Goal: Complete application form: Complete application form

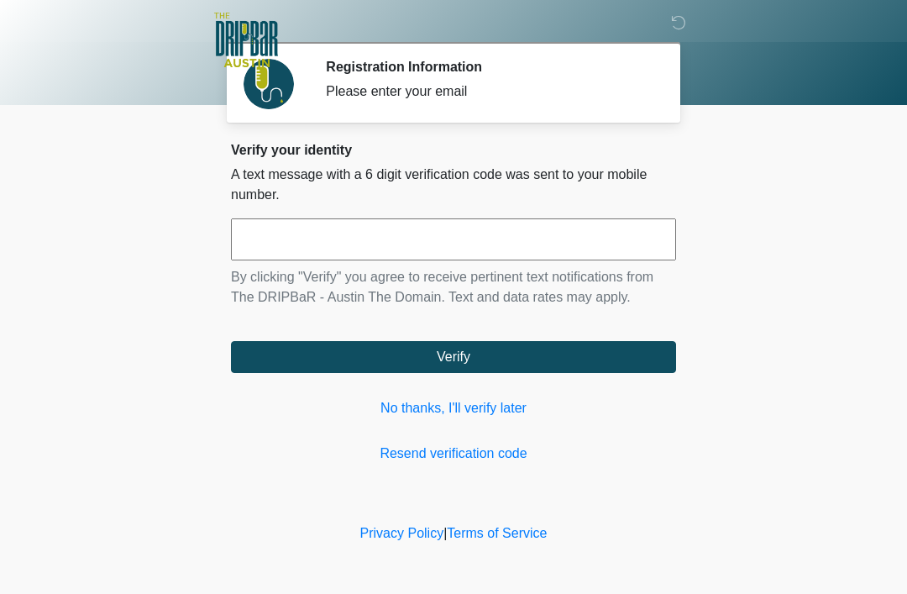
click at [495, 409] on link "No thanks, I'll verify later" at bounding box center [453, 408] width 445 height 20
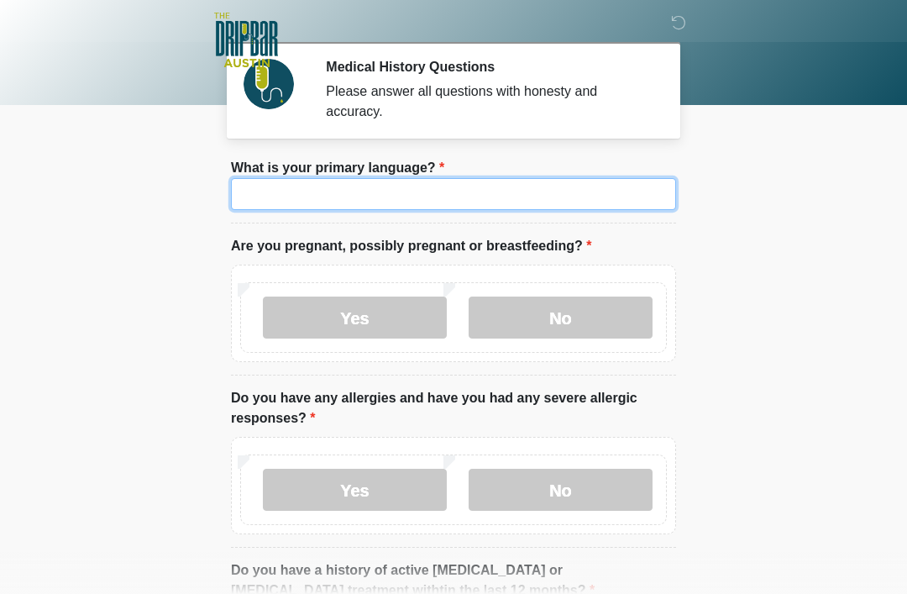
click at [369, 186] on input "What is your primary language?" at bounding box center [453, 194] width 445 height 32
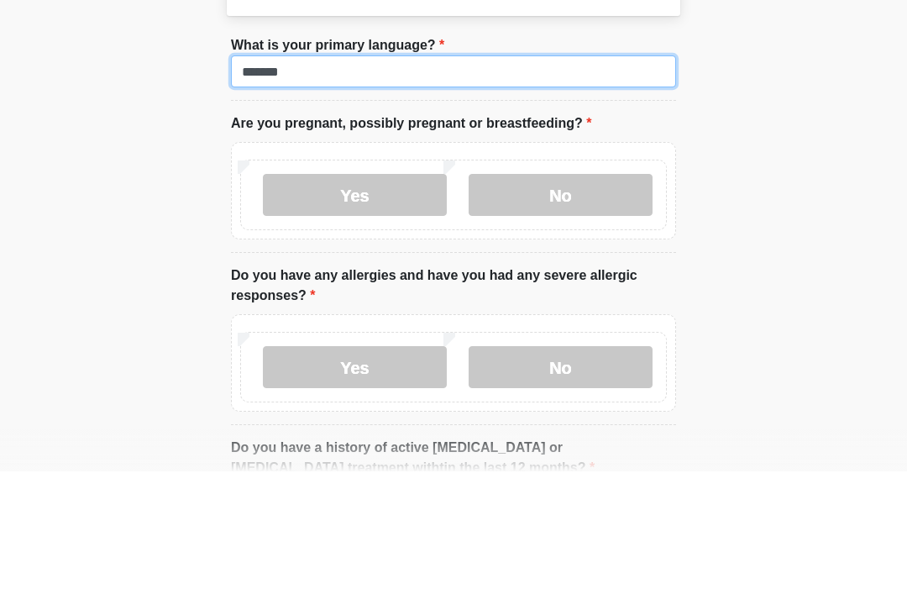
type input "*******"
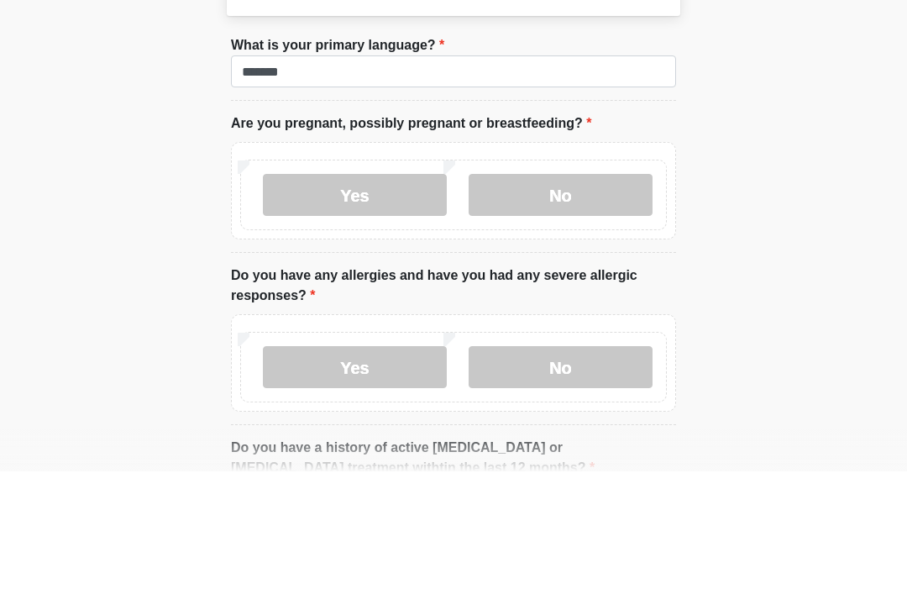
click at [565, 296] on label "No" at bounding box center [561, 317] width 184 height 42
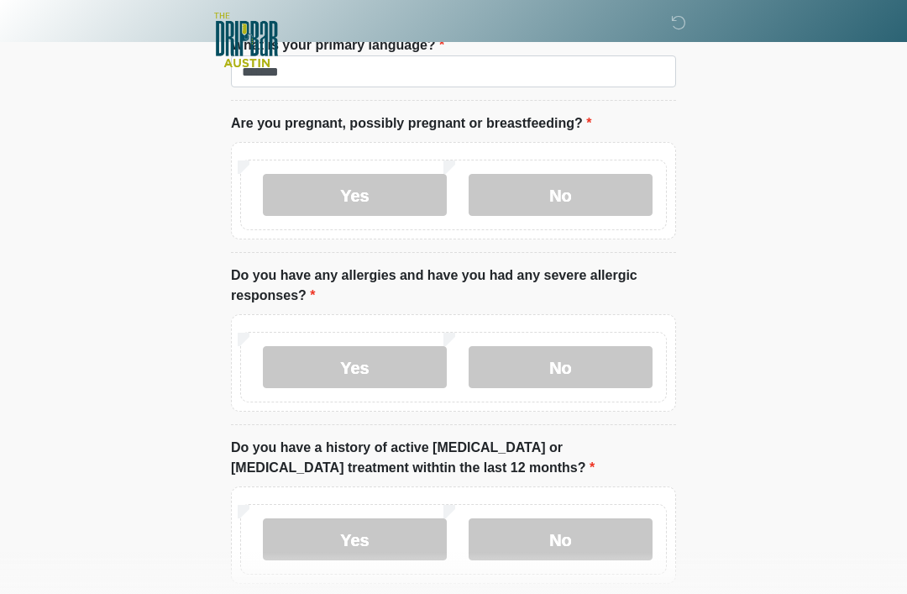
click at [371, 372] on label "Yes" at bounding box center [355, 367] width 184 height 42
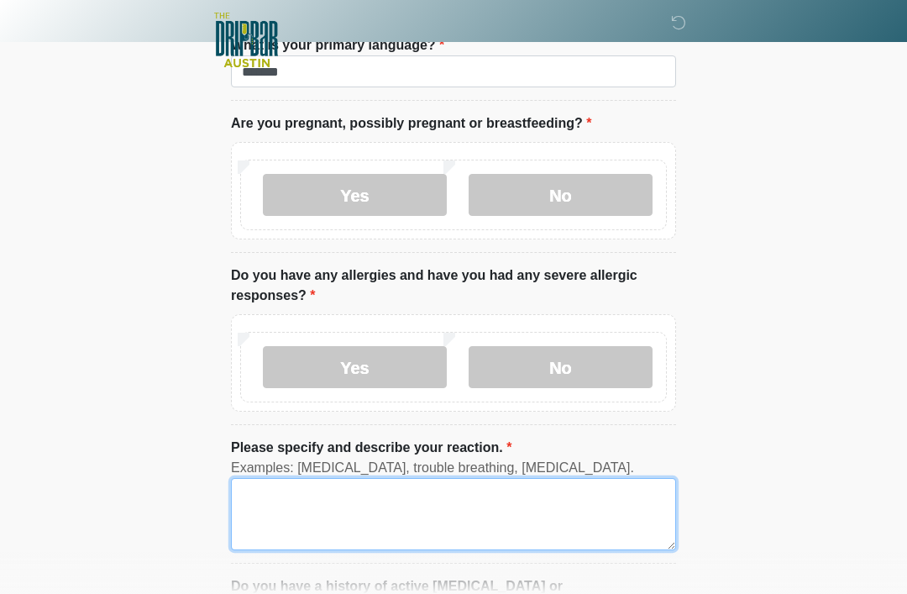
click at [394, 519] on textarea "Please specify and describe your reaction." at bounding box center [453, 514] width 445 height 72
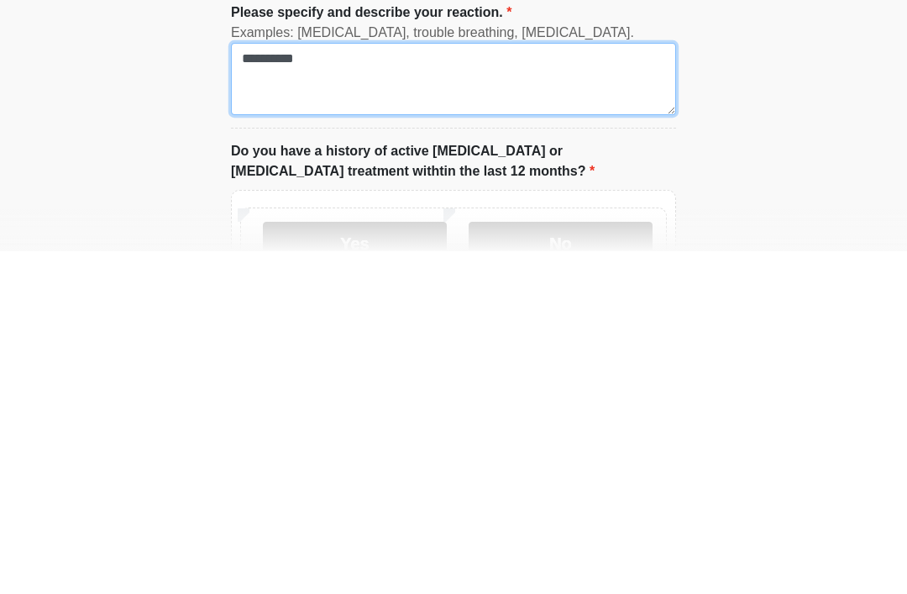
scroll to position [218, 0]
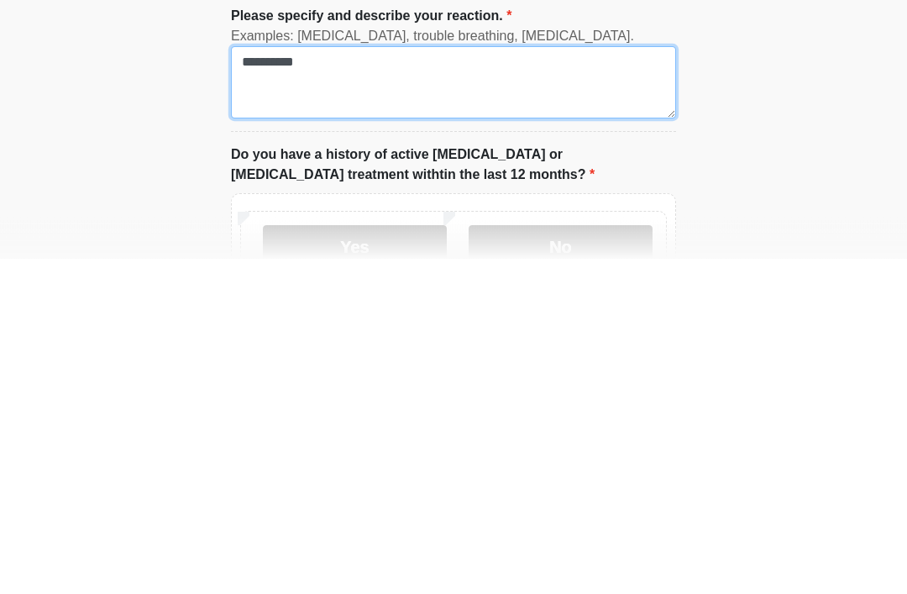
type textarea "**********"
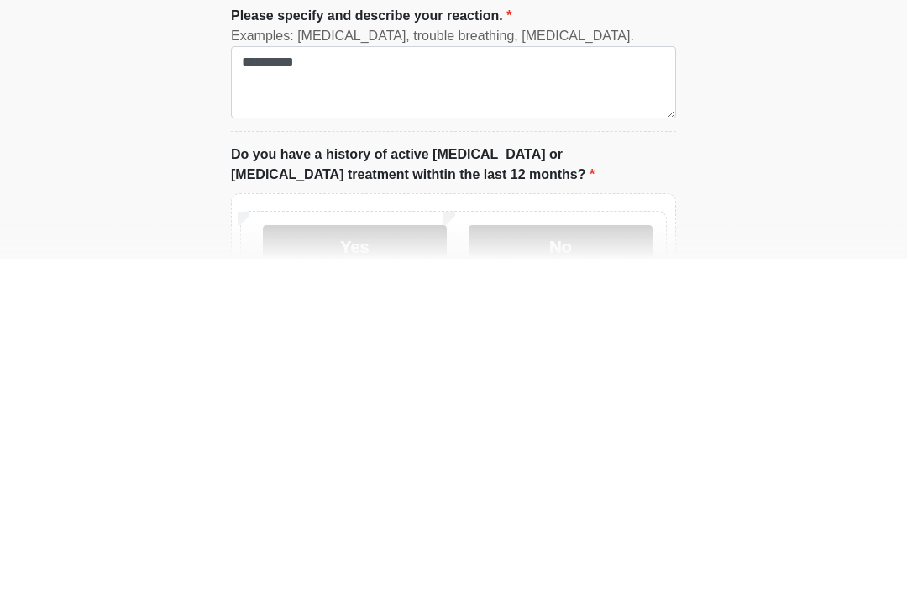
click at [723, 87] on html "‎ ‎ ‎ ‎ Medical History Questions Please answer all questions with honesty and …" at bounding box center [453, 79] width 907 height 594
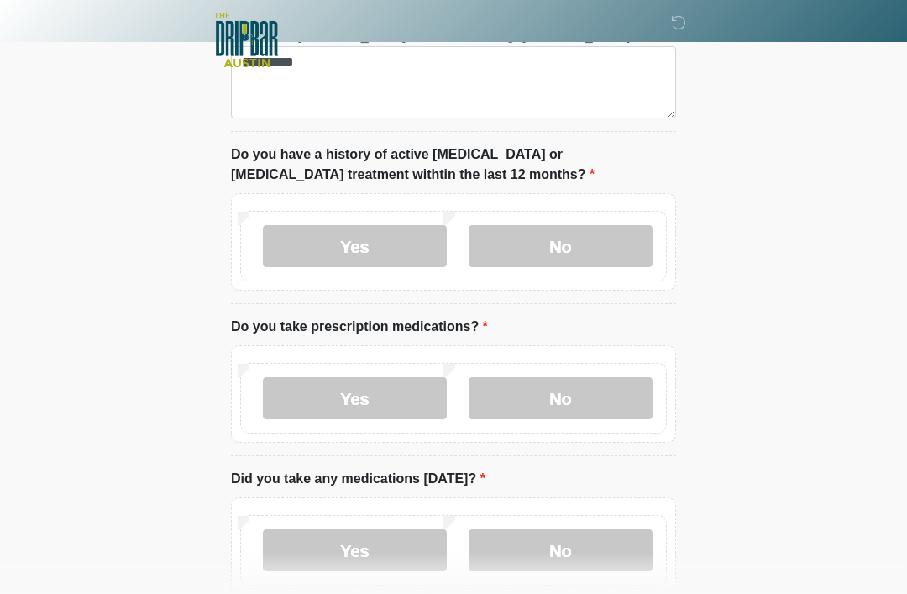
click at [564, 249] on label "No" at bounding box center [561, 246] width 184 height 42
click at [576, 405] on label "No" at bounding box center [561, 398] width 184 height 42
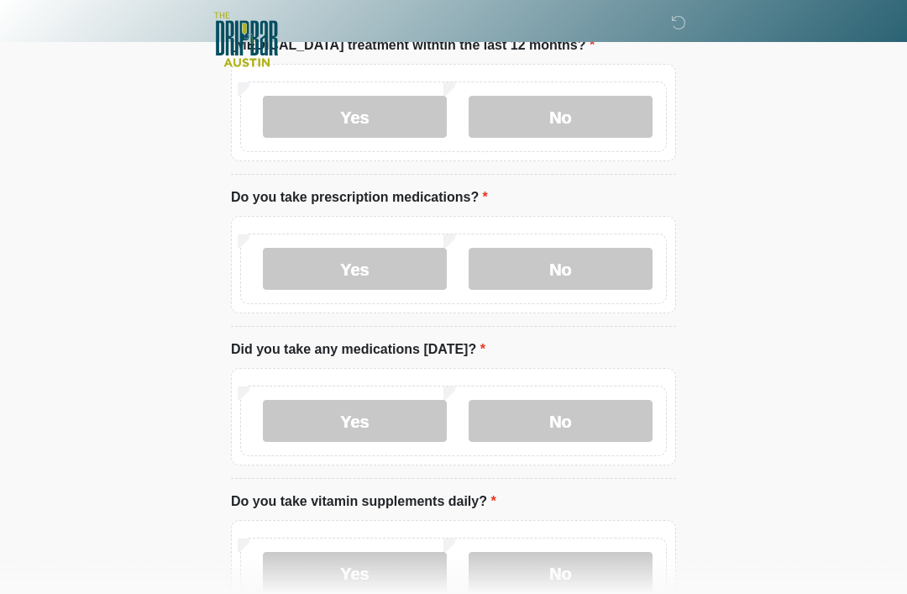
scroll to position [683, 0]
click at [388, 267] on label "Yes" at bounding box center [355, 270] width 184 height 42
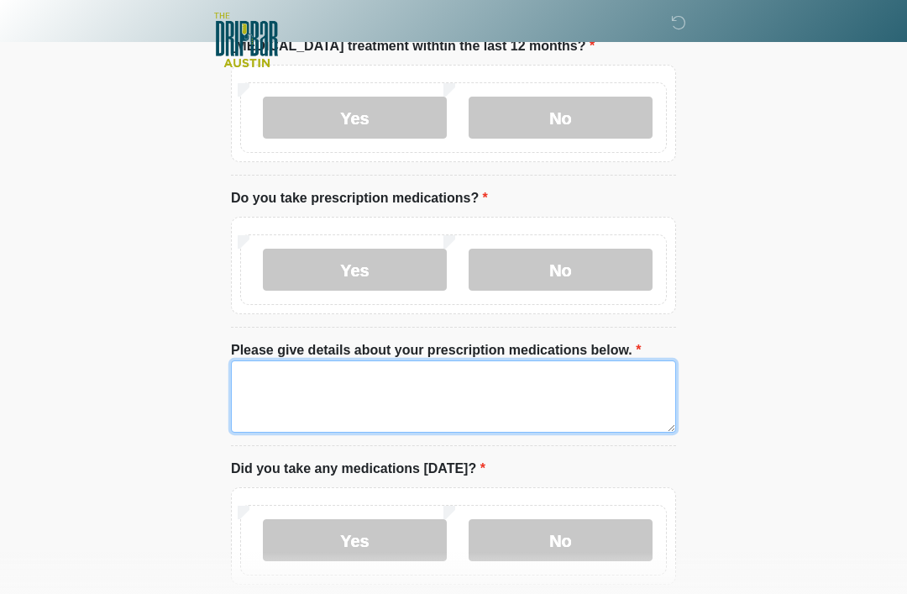
click at [273, 370] on textarea "Please give details about your prescription medications below." at bounding box center [453, 396] width 445 height 72
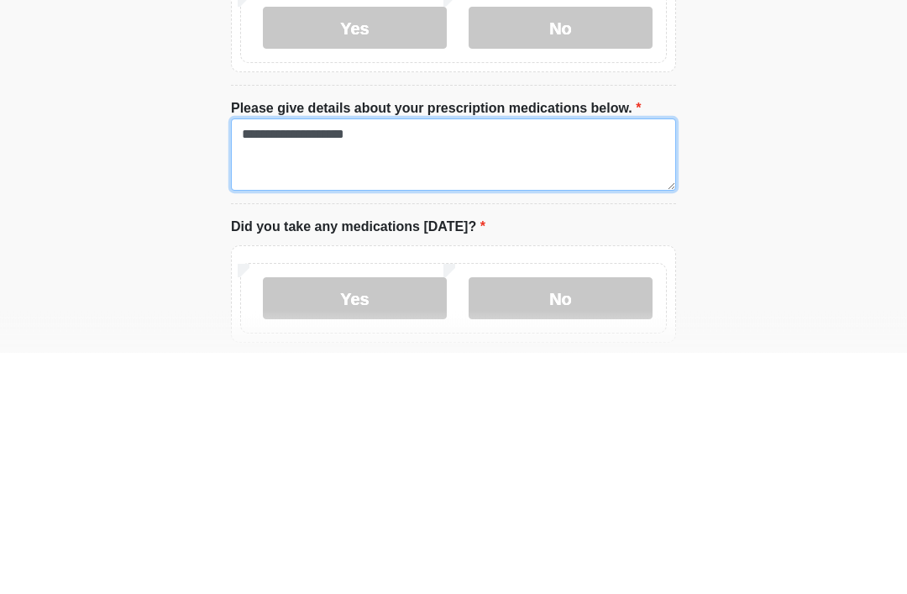
type textarea "**********"
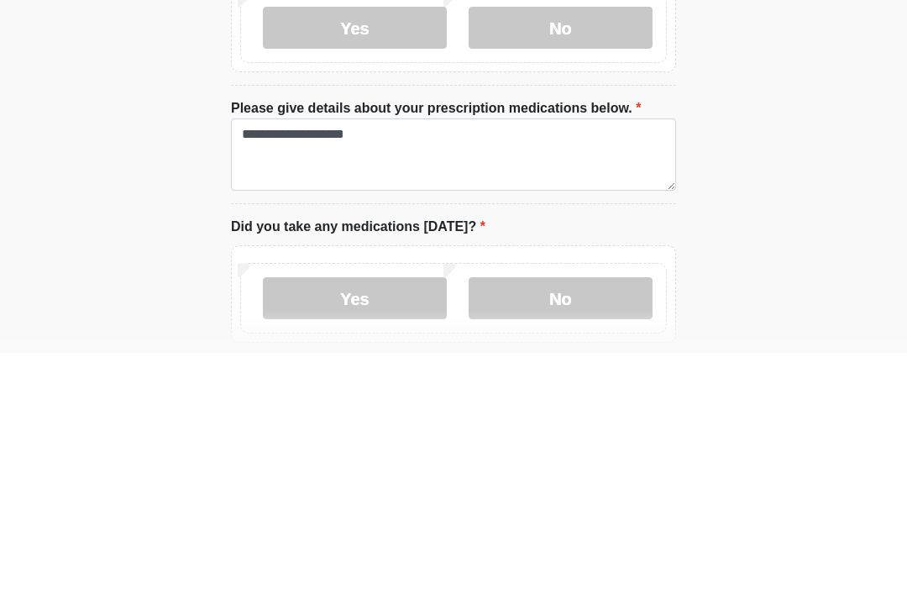
click at [395, 519] on label "Yes" at bounding box center [355, 540] width 184 height 42
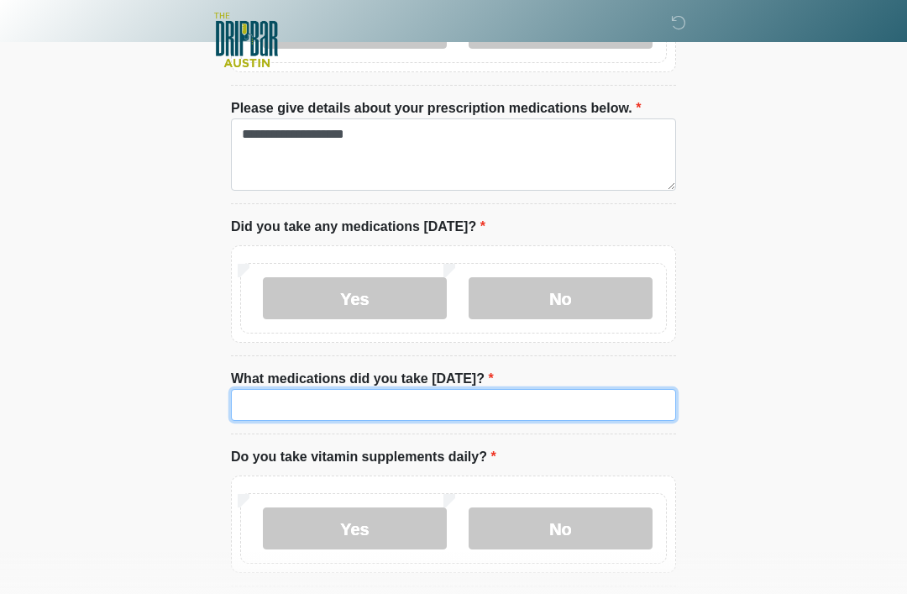
click at [491, 397] on input "What medications did you take today?" at bounding box center [453, 405] width 445 height 32
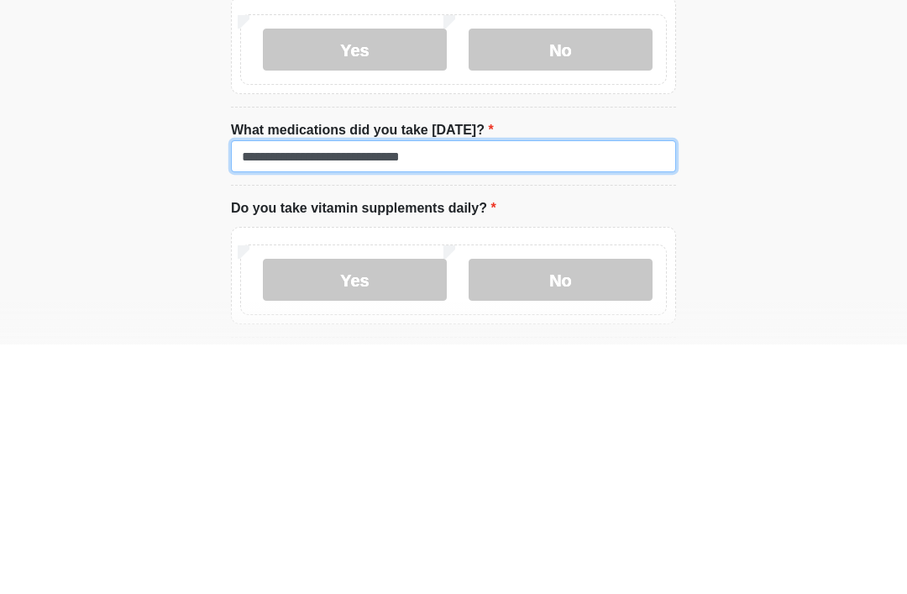
type input "**********"
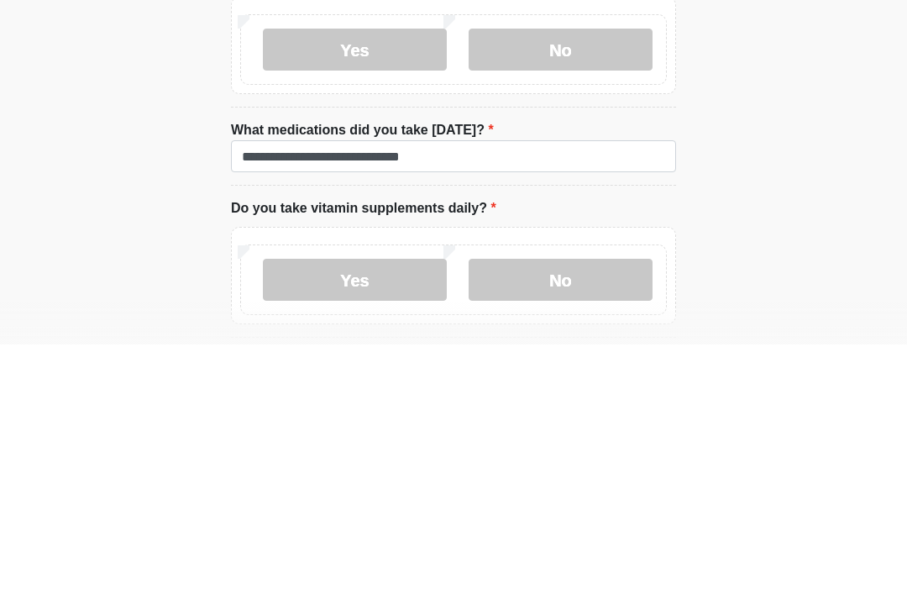
click at [395, 508] on label "Yes" at bounding box center [355, 529] width 184 height 42
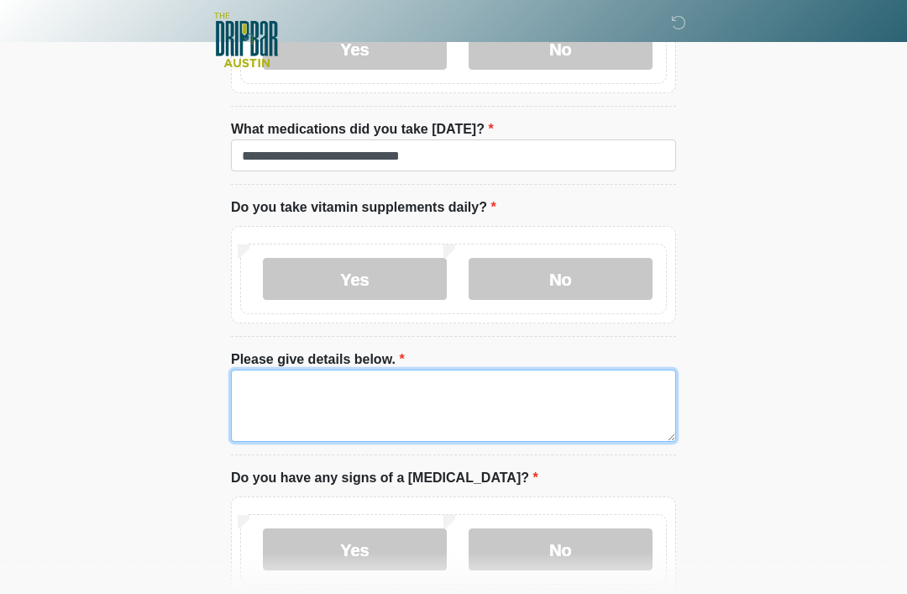
click at [333, 394] on textarea "Please give details below." at bounding box center [453, 405] width 445 height 72
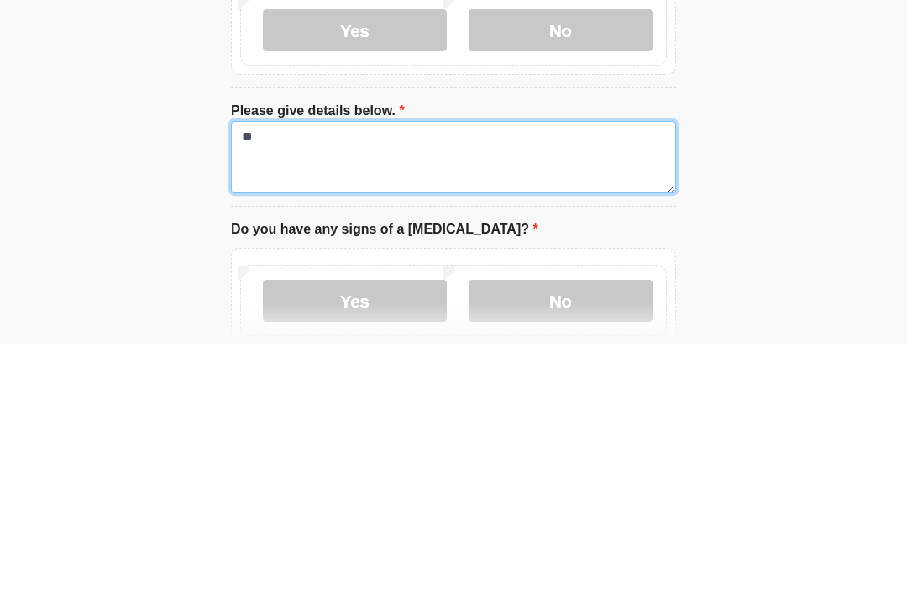
type textarea "*"
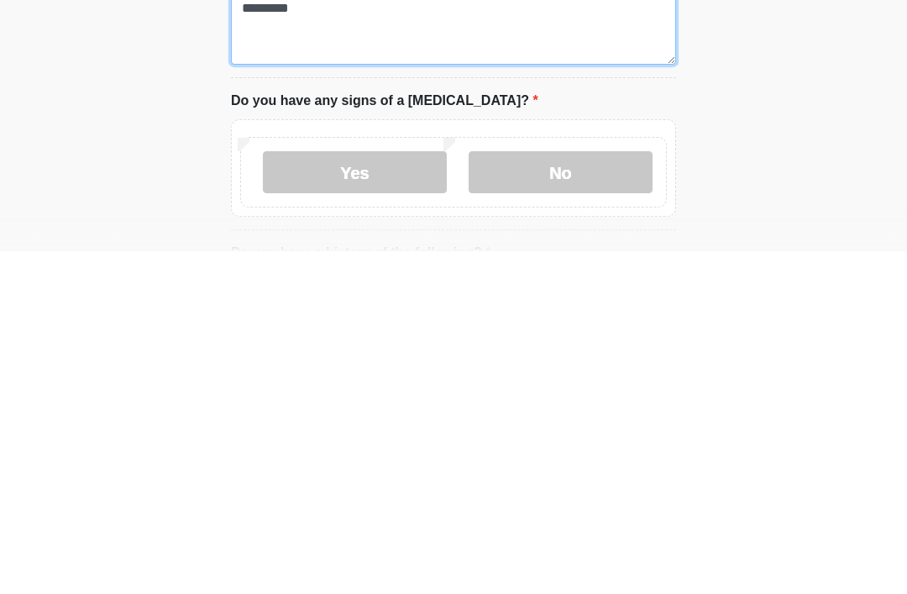
scroll to position [1209, 0]
type textarea "*********"
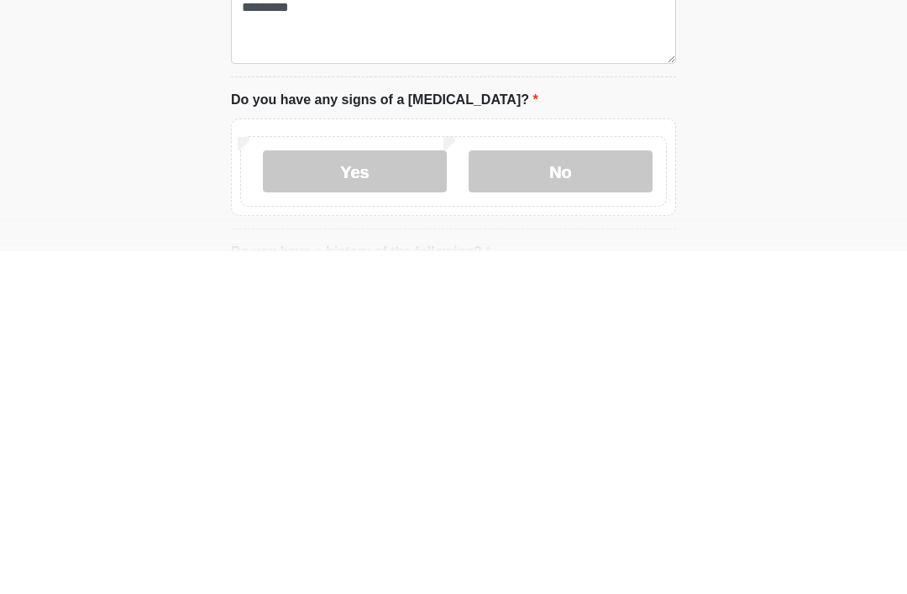
click at [567, 493] on label "No" at bounding box center [561, 514] width 184 height 42
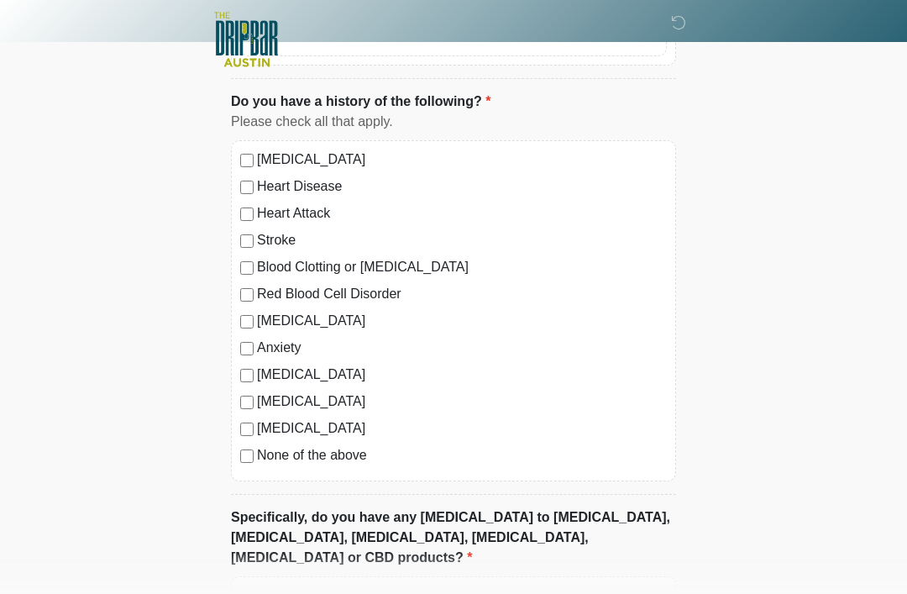
scroll to position [1700, 0]
click at [358, 451] on label "None of the above" at bounding box center [462, 457] width 410 height 20
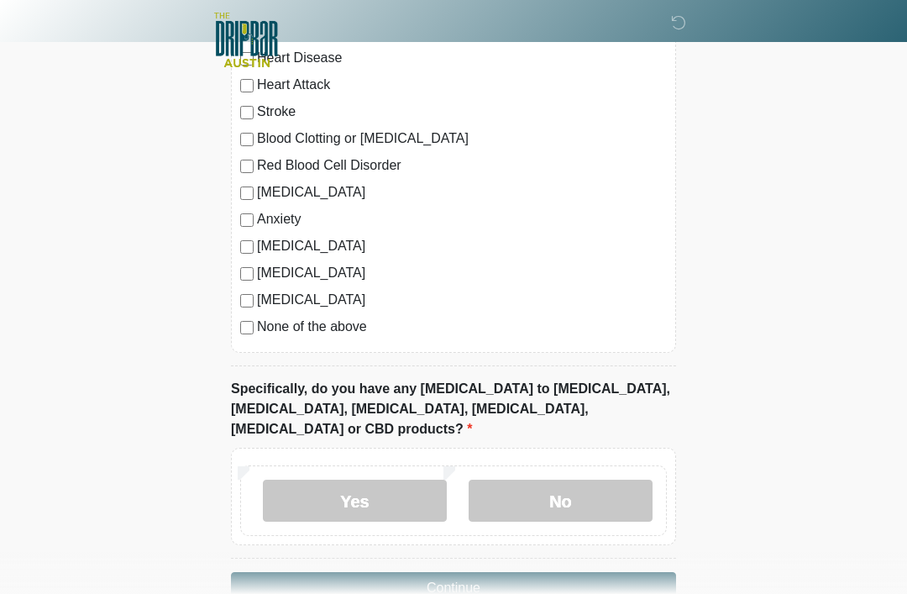
scroll to position [1852, 0]
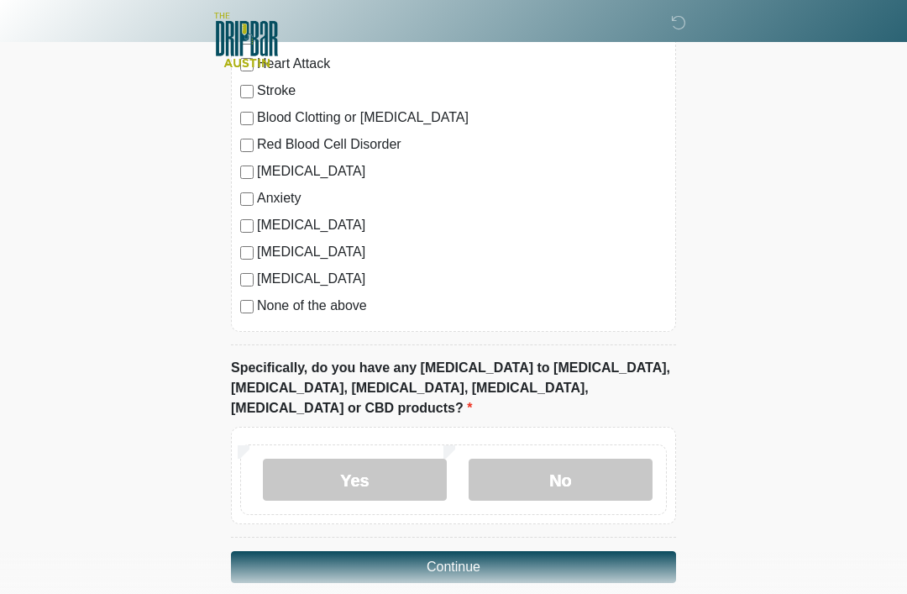
click at [592, 458] on label "No" at bounding box center [561, 479] width 184 height 42
click at [568, 551] on button "Continue" at bounding box center [453, 567] width 445 height 32
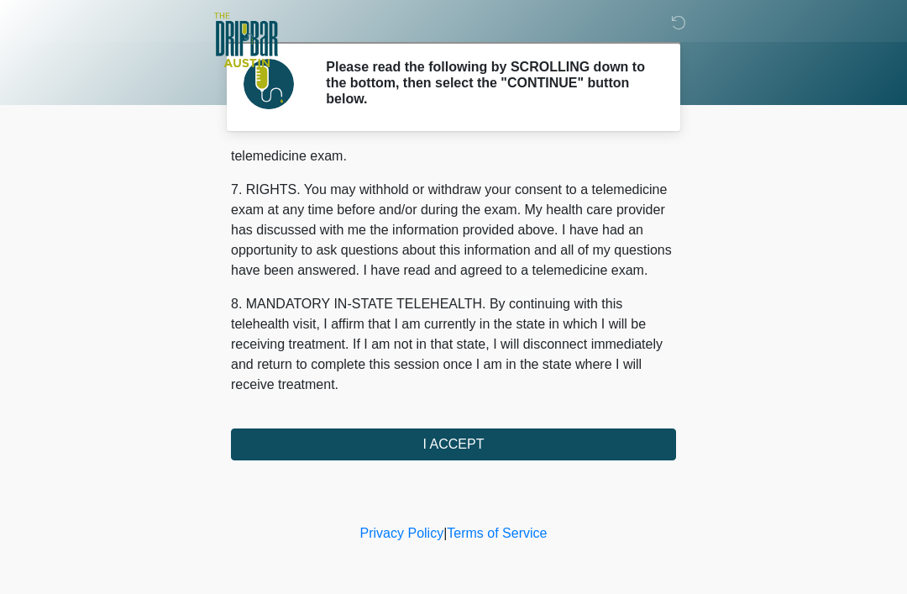
scroll to position [736, 0]
click at [476, 439] on button "I ACCEPT" at bounding box center [453, 444] width 445 height 32
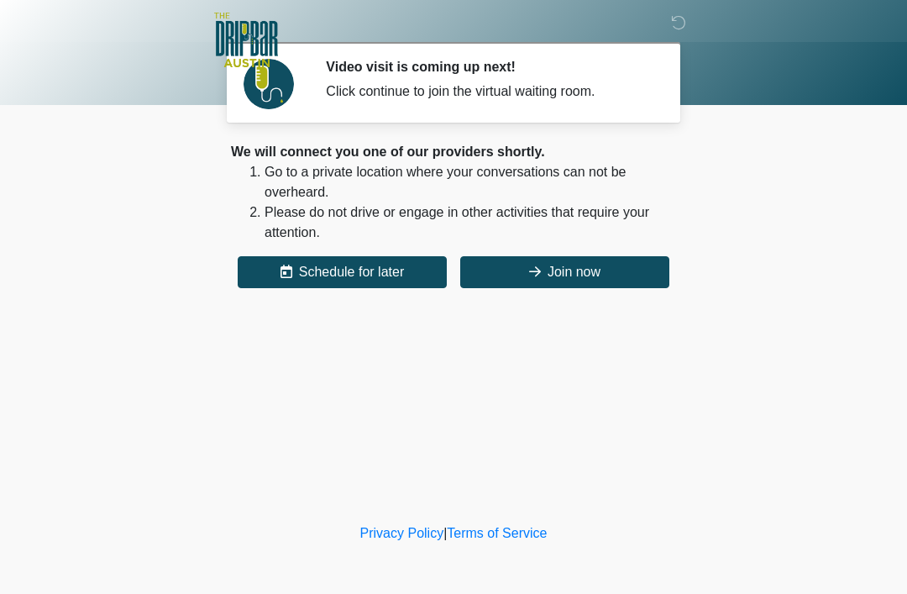
click at [586, 273] on button "Join now" at bounding box center [564, 272] width 209 height 32
